Goal: Task Accomplishment & Management: Manage account settings

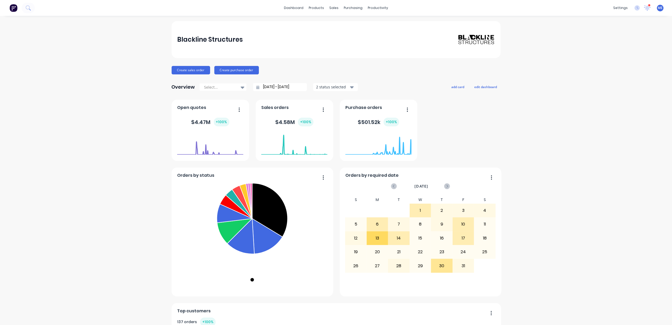
drag, startPoint x: 97, startPoint y: 85, endPoint x: 64, endPoint y: 30, distance: 64.6
click at [95, 83] on div "Blackline Structures Create sales order Create purchase order Overview Select..…" at bounding box center [336, 294] width 672 height 547
click at [31, 9] on icon at bounding box center [28, 7] width 5 height 5
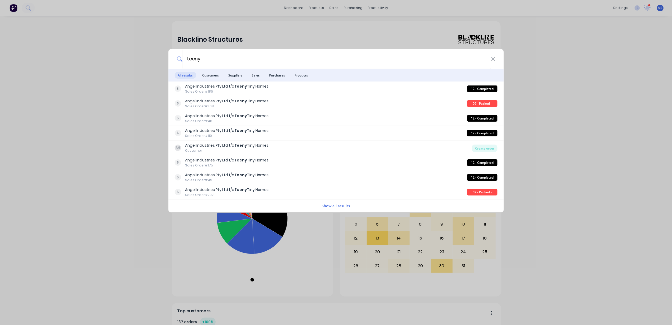
type input "teeny"
click at [215, 74] on span "Customers" at bounding box center [210, 75] width 23 height 7
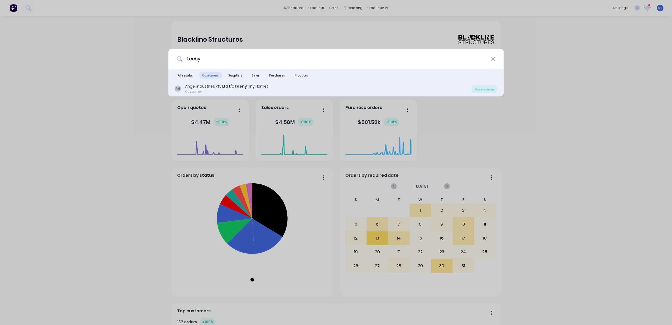
click at [208, 88] on div "Angel Industries Pty Ltd t/a Teeny Tiny Homes" at bounding box center [227, 87] width 84 height 6
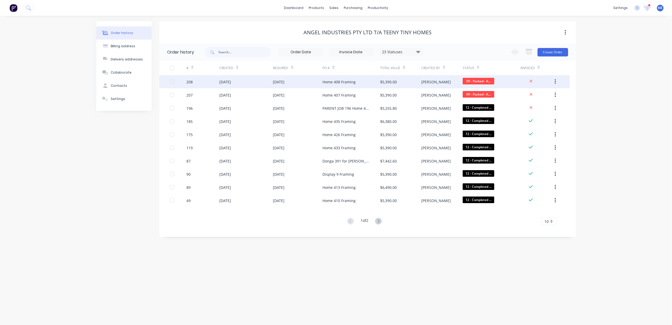
click at [251, 82] on div "[DATE]" at bounding box center [246, 81] width 54 height 13
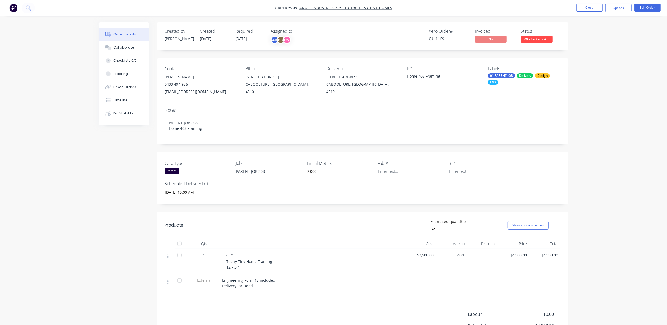
click at [657, 36] on div "Order details Collaborate Checklists 0/0 Tracking Linked Orders Timeline Profit…" at bounding box center [333, 194] width 667 height 388
click at [623, 6] on button "Options" at bounding box center [618, 8] width 26 height 8
click at [592, 116] on div "Duplicate" at bounding box center [603, 119] width 49 height 8
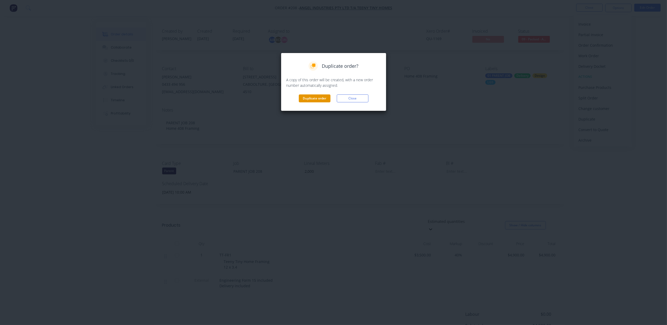
click at [314, 96] on button "Duplicate order" at bounding box center [315, 98] width 32 height 8
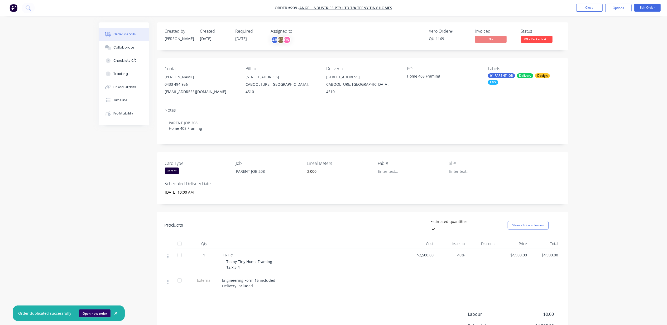
click at [92, 312] on button "Open new order" at bounding box center [94, 313] width 31 height 8
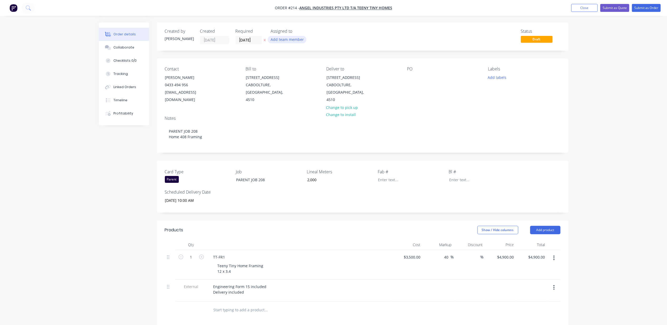
click at [287, 39] on button "Add team member" at bounding box center [287, 39] width 39 height 7
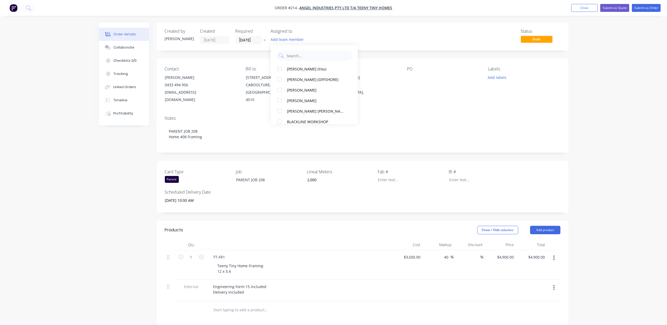
click at [113, 163] on div "Created by [PERSON_NAME] Created [DATE] Required [DATE] Assigned to Add team me…" at bounding box center [334, 237] width 470 height 431
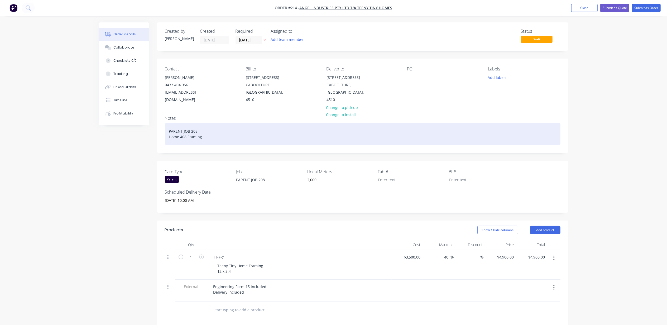
click at [199, 123] on div "PARENT JOB 208 Home 408 Framing" at bounding box center [363, 134] width 396 height 22
click at [183, 130] on div "PARENT JOB 214 Home 408 Framing" at bounding box center [363, 134] width 396 height 22
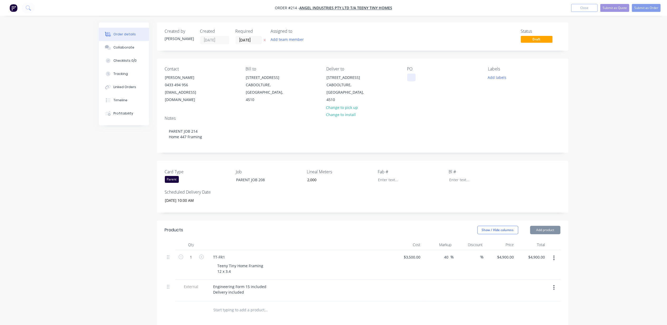
click at [411, 77] on div at bounding box center [411, 78] width 8 height 8
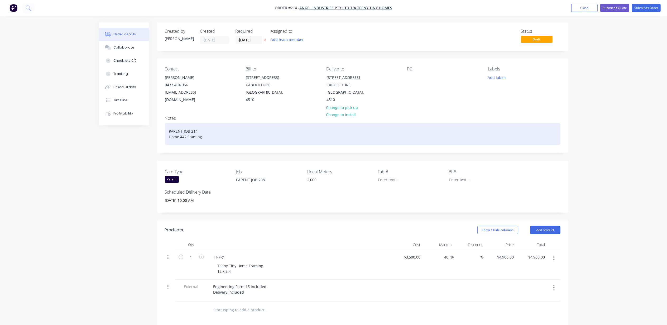
click at [187, 127] on div "PARENT JOB 214 Home 447 Framing" at bounding box center [363, 134] width 396 height 22
copy div "Home 447 Framing"
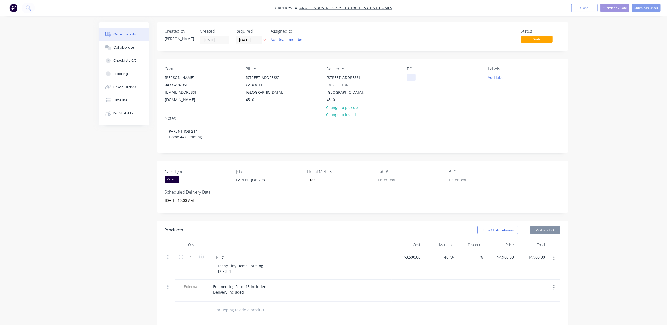
click at [415, 78] on div at bounding box center [411, 78] width 8 height 8
click at [412, 75] on div at bounding box center [411, 78] width 8 height 8
paste div
click at [243, 176] on div "PARENT JOB 208" at bounding box center [265, 180] width 66 height 8
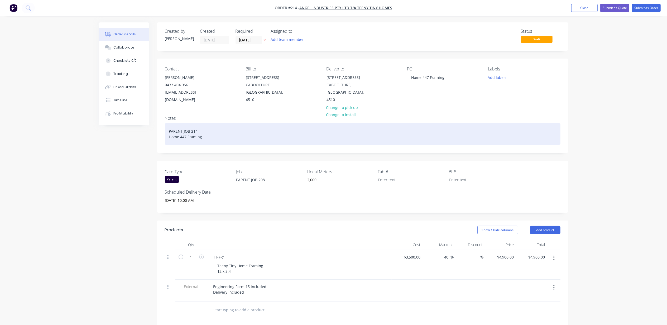
click at [189, 124] on div "PARENT JOB 214 Home 447 Framing" at bounding box center [363, 134] width 396 height 22
copy div "PARENT JOB 214"
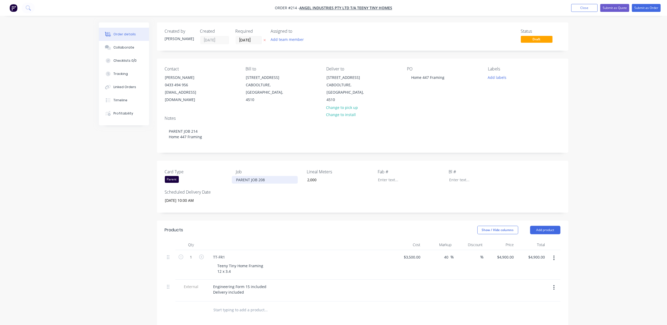
click at [248, 176] on div "PARENT JOB 208" at bounding box center [265, 180] width 66 height 8
paste div
click at [183, 197] on input "[DATE] 10:00 AM" at bounding box center [194, 201] width 66 height 8
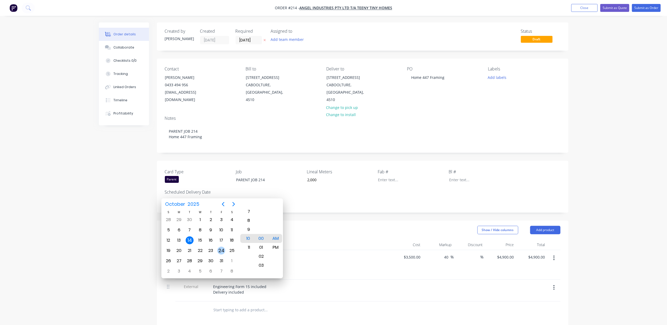
click at [222, 250] on div "24" at bounding box center [221, 251] width 8 height 8
type input "24/10/2025 10:00 AM"
click at [107, 235] on div "Created by Michael Created 14/10/25 Required 14/10/25 Assigned to Add team memb…" at bounding box center [334, 237] width 470 height 431
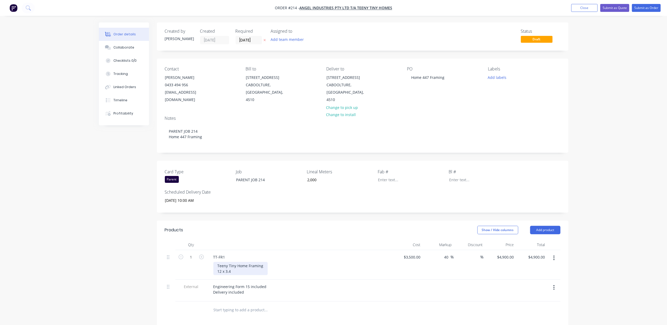
click at [244, 262] on div "Teeny Tiny Home Framing 12 x 3.4" at bounding box center [240, 268] width 54 height 13
click at [221, 263] on div "Teeny Tiny Home Framing 12 x 3.4" at bounding box center [240, 268] width 54 height 13
drag, startPoint x: 413, startPoint y: 249, endPoint x: 420, endPoint y: 254, distance: 8.7
click at [414, 253] on input "3500" at bounding box center [417, 257] width 11 height 8
type input "$2,500.00"
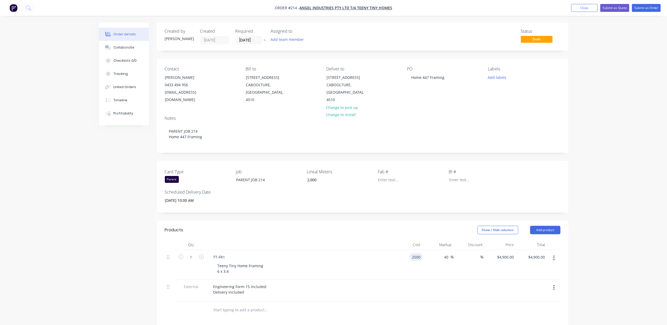
type input "$3,500.00"
click at [633, 204] on div "Order details Collaborate Checklists 0/0 Tracking Linked Orders Timeline Profit…" at bounding box center [333, 226] width 667 height 453
click at [499, 76] on button "Add labels" at bounding box center [497, 77] width 24 height 7
click at [519, 123] on div "01 PARENT JOB" at bounding box center [516, 125] width 27 height 6
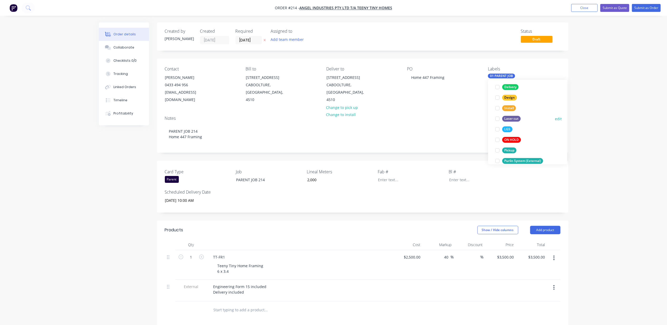
scroll to position [70, 0]
click at [497, 93] on div at bounding box center [498, 94] width 11 height 11
click at [497, 127] on div at bounding box center [498, 126] width 11 height 11
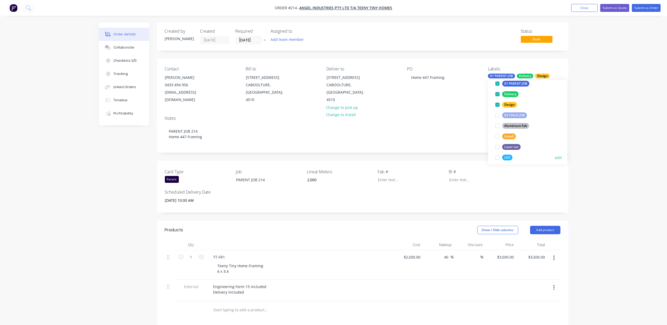
click at [497, 156] on div at bounding box center [498, 157] width 11 height 11
click at [645, 128] on div "Order details Collaborate Checklists 0/0 Tracking Linked Orders Timeline Profit…" at bounding box center [333, 226] width 667 height 453
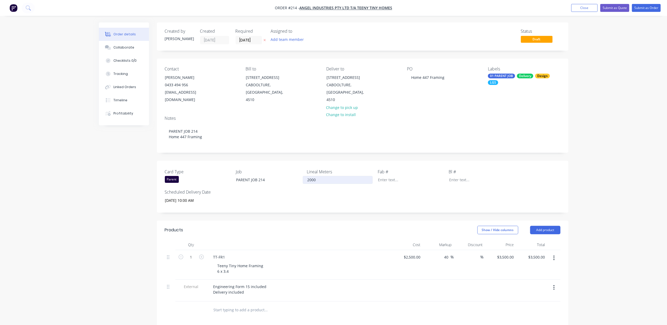
click at [326, 176] on input "2000" at bounding box center [338, 180] width 70 height 8
type input "2"
type input "1,500"
click at [249, 40] on input "[DATE]" at bounding box center [249, 40] width 26 height 8
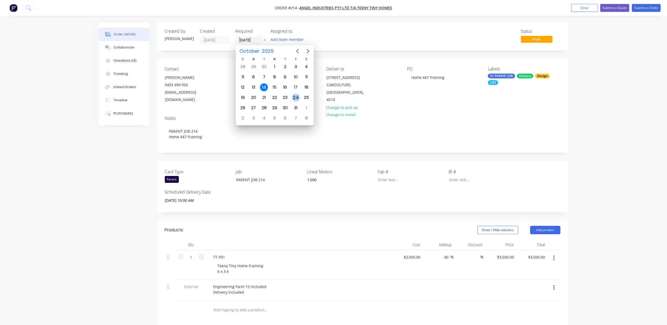
drag, startPoint x: 293, startPoint y: 97, endPoint x: 273, endPoint y: 103, distance: 21.8
click at [294, 97] on div "24" at bounding box center [296, 98] width 8 height 8
type input "24/10/25"
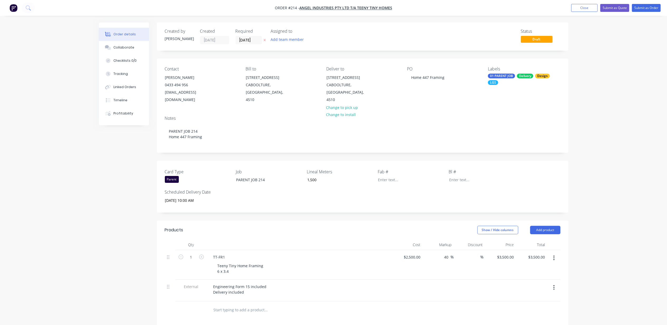
click at [49, 224] on div "Order details Collaborate Checklists 0/0 Tracking Linked Orders Timeline Profit…" at bounding box center [333, 226] width 667 height 453
click at [616, 133] on div "Order details Collaborate Checklists 0/0 Tracking Linked Orders Timeline Profit…" at bounding box center [333, 226] width 667 height 453
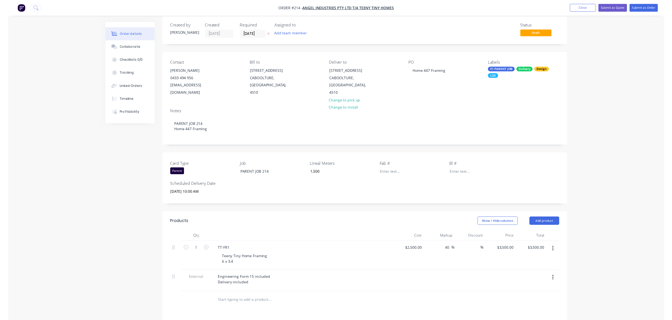
scroll to position [0, 0]
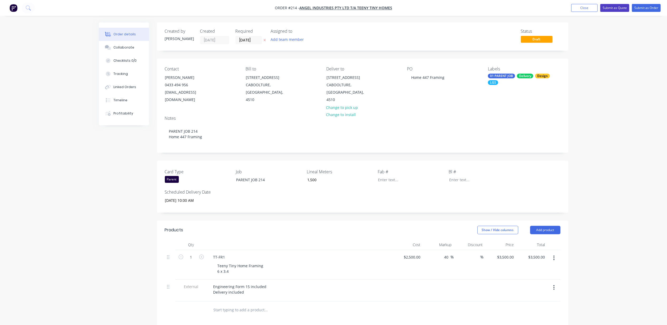
click at [616, 6] on button "Submit as Quote" at bounding box center [614, 8] width 29 height 8
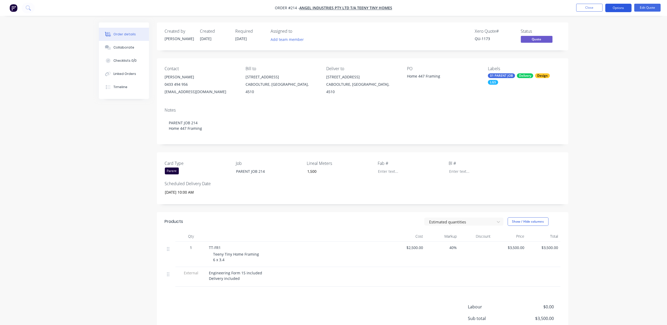
click at [622, 8] on button "Options" at bounding box center [618, 8] width 26 height 8
click at [582, 35] on div "Quote" at bounding box center [603, 32] width 49 height 8
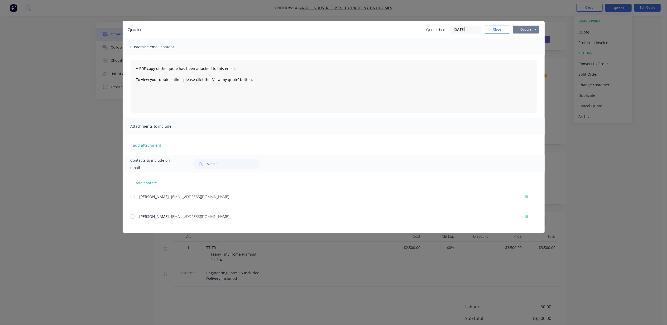
click at [525, 28] on button "Options" at bounding box center [526, 30] width 26 height 8
click at [520, 49] on button "Print" at bounding box center [530, 47] width 34 height 9
click at [498, 28] on button "Close" at bounding box center [497, 30] width 26 height 8
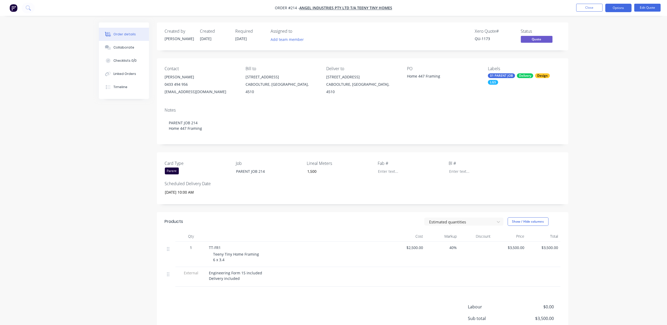
drag, startPoint x: 610, startPoint y: 57, endPoint x: 638, endPoint y: 30, distance: 39.5
click at [611, 57] on div "Order details Collaborate Checklists 0/0 Linked Orders Timeline Order details C…" at bounding box center [333, 190] width 667 height 381
click at [623, 7] on button "Options" at bounding box center [618, 8] width 26 height 8
click at [608, 63] on div "Convert to Order" at bounding box center [603, 64] width 49 height 8
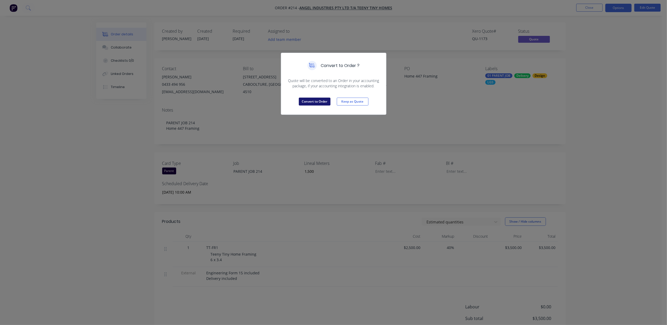
click at [322, 101] on button "Convert to Order" at bounding box center [315, 102] width 32 height 8
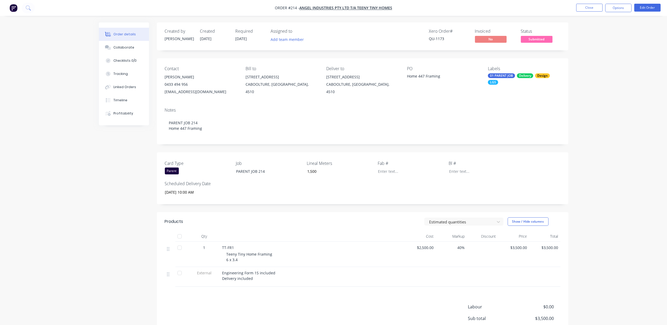
click at [613, 104] on div "Order details Collaborate Checklists 0/0 Tracking Linked Orders Timeline Profit…" at bounding box center [333, 190] width 667 height 381
click at [537, 36] on span "Submitted" at bounding box center [537, 39] width 32 height 7
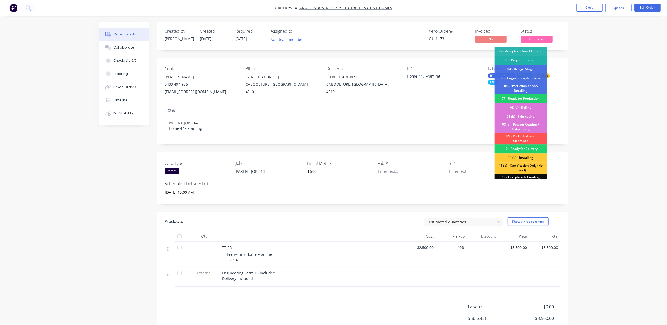
click at [525, 60] on div "03 - Project Initiation" at bounding box center [521, 60] width 53 height 9
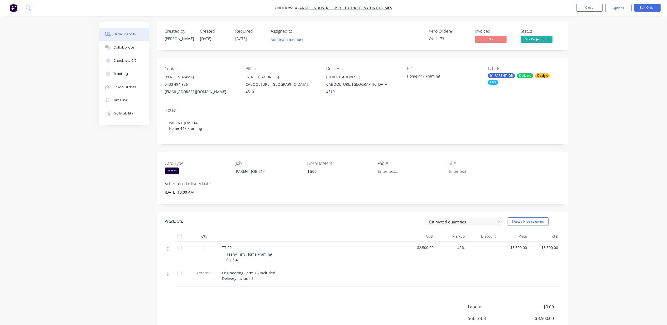
click at [608, 71] on div "Order details Collaborate Checklists 0/0 Tracking Linked Orders Timeline Profit…" at bounding box center [333, 190] width 667 height 381
click at [607, 80] on div "Order details Collaborate Checklists 0/0 Tracking Linked Orders Timeline Profit…" at bounding box center [333, 190] width 667 height 381
click at [114, 47] on div "Collaborate" at bounding box center [123, 47] width 21 height 5
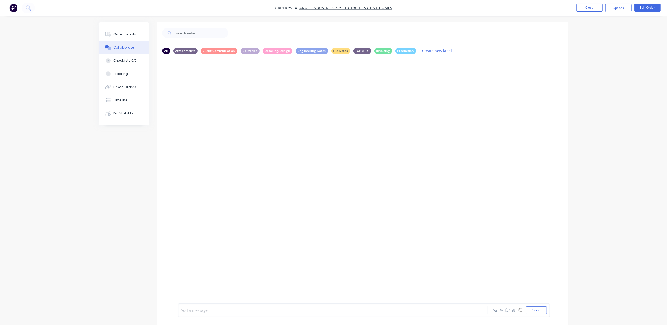
click at [218, 308] on div at bounding box center [318, 311] width 274 height 6
click at [541, 309] on button "Send" at bounding box center [536, 310] width 21 height 8
drag, startPoint x: 208, startPoint y: 303, endPoint x: 208, endPoint y: 310, distance: 6.9
click at [208, 303] on div "Add a message... Aa @ ☺ Send" at bounding box center [364, 310] width 372 height 14
click at [208, 312] on div at bounding box center [318, 311] width 274 height 6
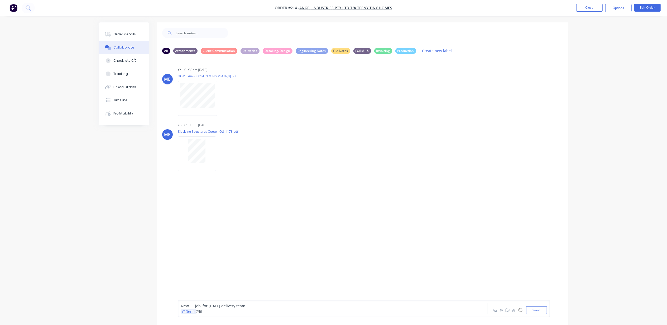
click at [208, 312] on div "@Demi @lil" at bounding box center [318, 312] width 274 height 6
click at [545, 312] on button "Send" at bounding box center [536, 310] width 21 height 8
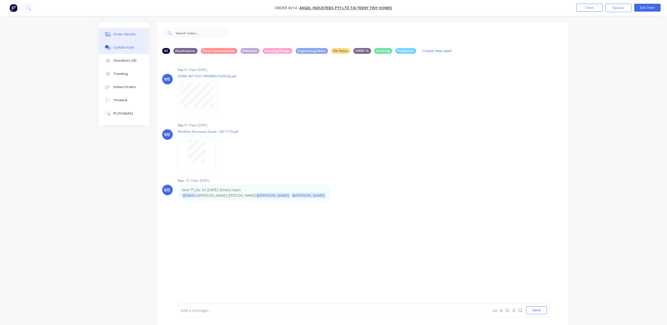
click at [118, 33] on div "Order details" at bounding box center [124, 34] width 22 height 5
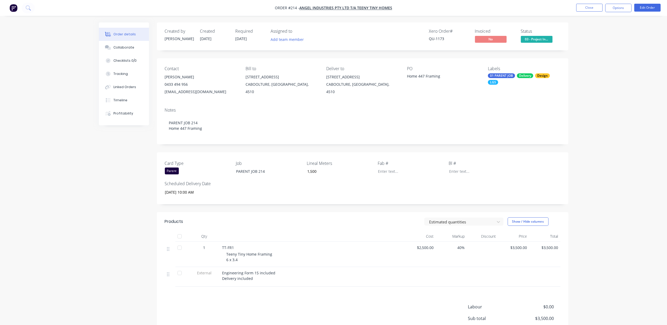
click at [617, 104] on div "Order details Collaborate Checklists 0/0 Tracking Linked Orders Timeline Profit…" at bounding box center [333, 190] width 667 height 381
click at [343, 8] on span "Angel Industries Pty Ltd t/a Teeny Tiny Homes" at bounding box center [345, 8] width 93 height 5
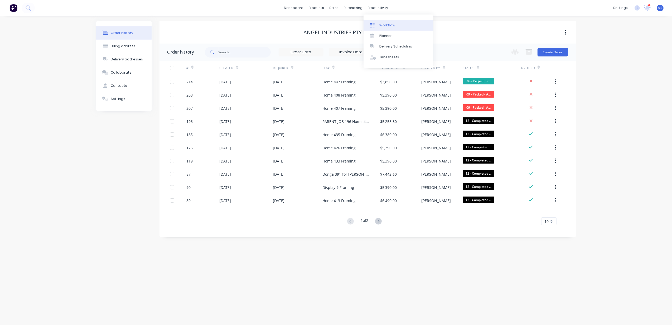
click at [394, 26] on div "Workflow" at bounding box center [388, 25] width 16 height 5
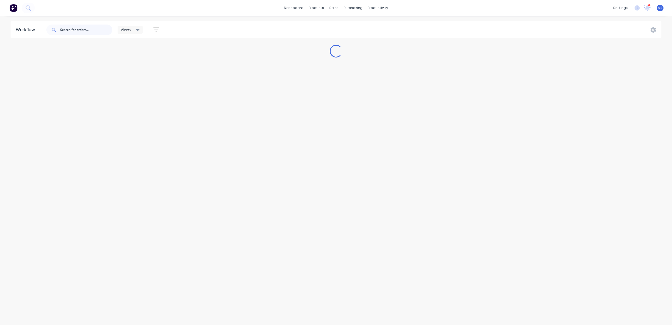
click at [80, 30] on input "text" at bounding box center [86, 30] width 52 height 11
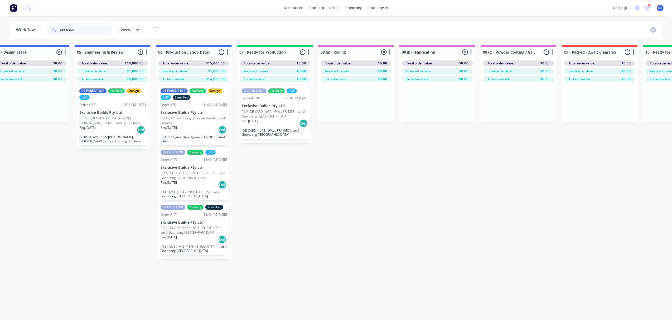
scroll to position [0, 322]
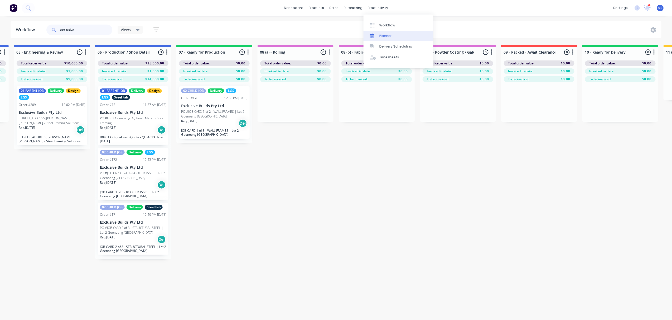
type input "exclusive"
click at [382, 35] on div "Planner" at bounding box center [386, 36] width 12 height 5
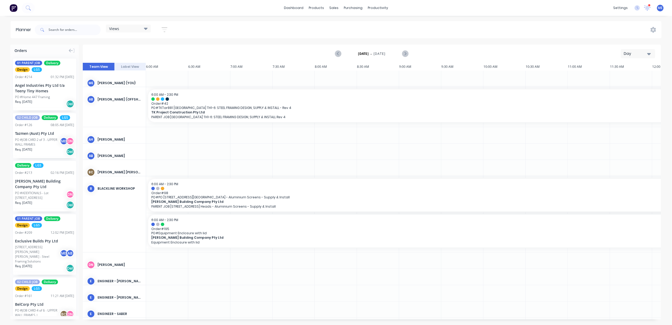
scroll to position [0, 204]
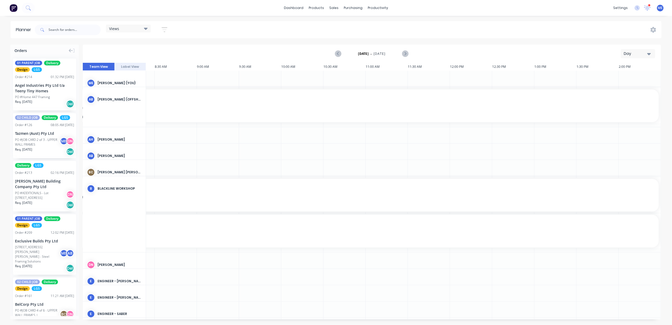
click at [641, 56] on button "Day" at bounding box center [638, 53] width 34 height 9
click at [629, 77] on div "Week" at bounding box center [629, 78] width 52 height 11
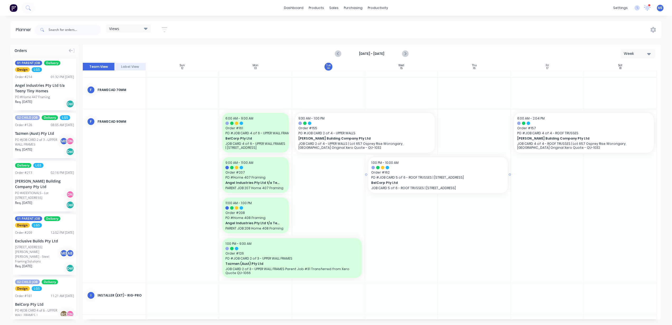
scroll to position [492, 0]
click at [406, 54] on icon "Next page" at bounding box center [405, 54] width 6 height 6
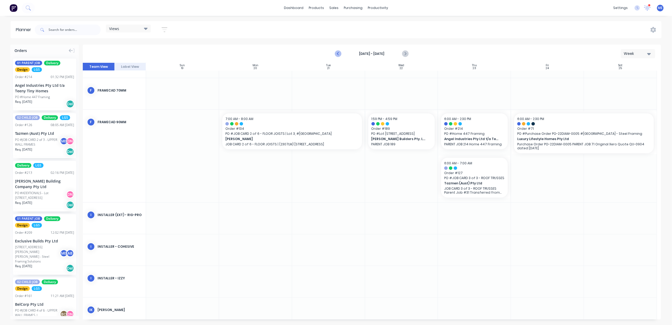
click at [338, 52] on icon "Previous page" at bounding box center [339, 54] width 6 height 6
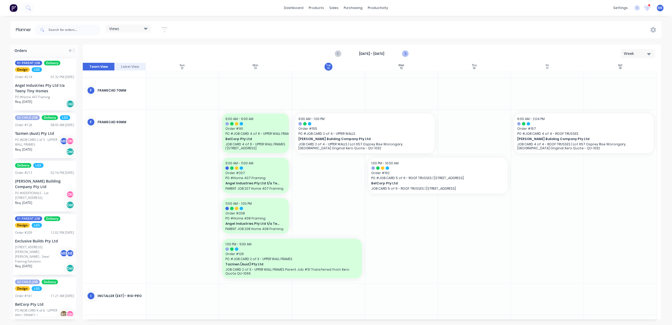
click at [404, 53] on icon "Next page" at bounding box center [405, 54] width 6 height 6
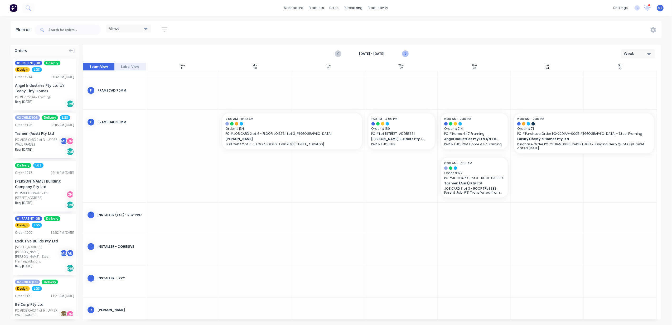
click at [404, 53] on icon "Next page" at bounding box center [405, 54] width 6 height 6
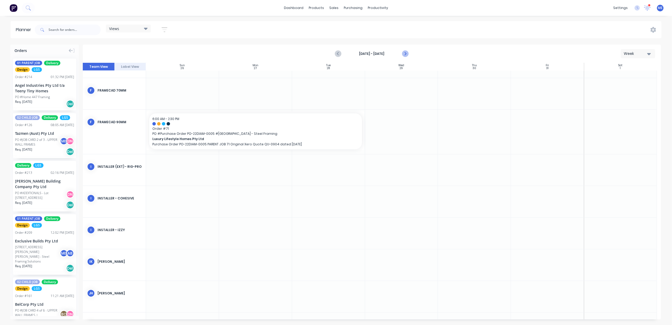
click at [406, 54] on icon "Next page" at bounding box center [405, 54] width 2 height 4
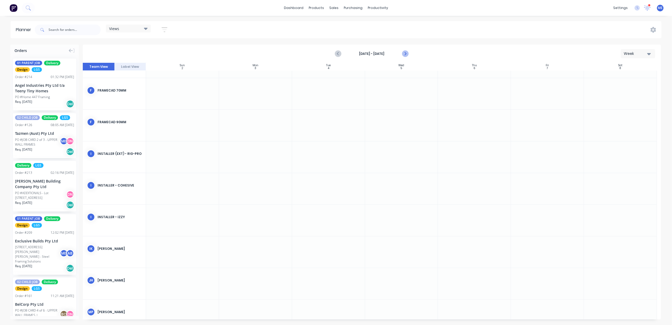
click at [404, 54] on icon "Next page" at bounding box center [405, 54] width 6 height 6
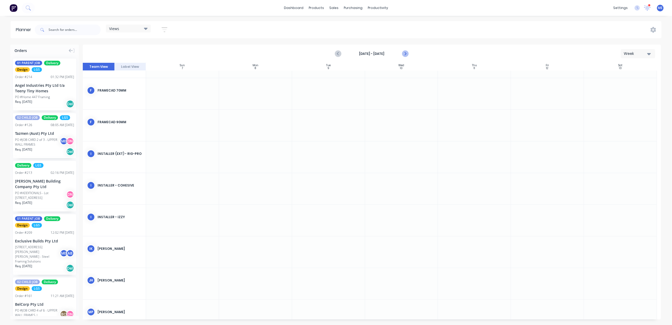
click at [404, 54] on icon "Next page" at bounding box center [405, 54] width 6 height 6
click at [338, 53] on icon "Previous page" at bounding box center [339, 54] width 6 height 6
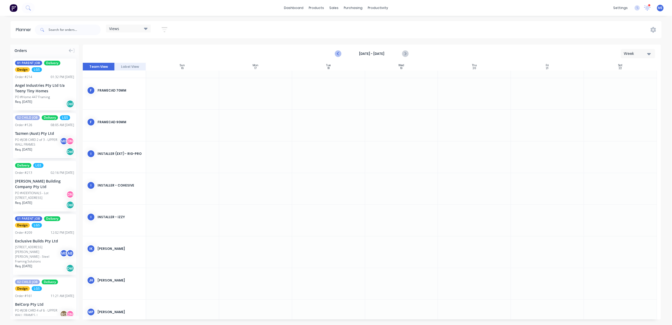
click at [338, 53] on icon "Previous page" at bounding box center [339, 54] width 6 height 6
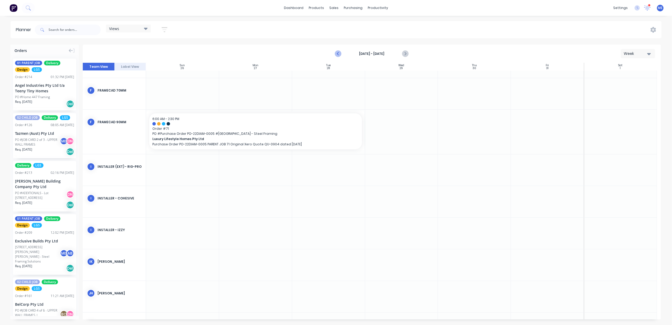
click at [338, 53] on icon "Previous page" at bounding box center [339, 54] width 6 height 6
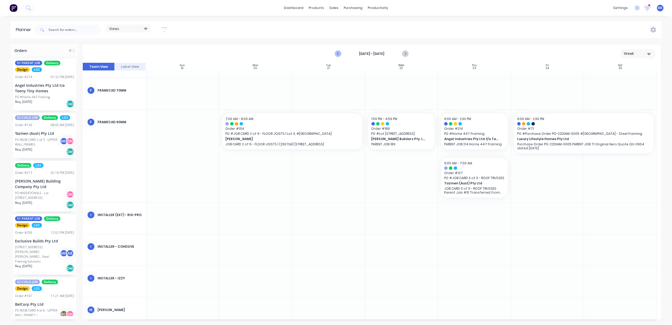
click at [338, 53] on icon "Previous page" at bounding box center [339, 54] width 6 height 6
